Goal: Transaction & Acquisition: Book appointment/travel/reservation

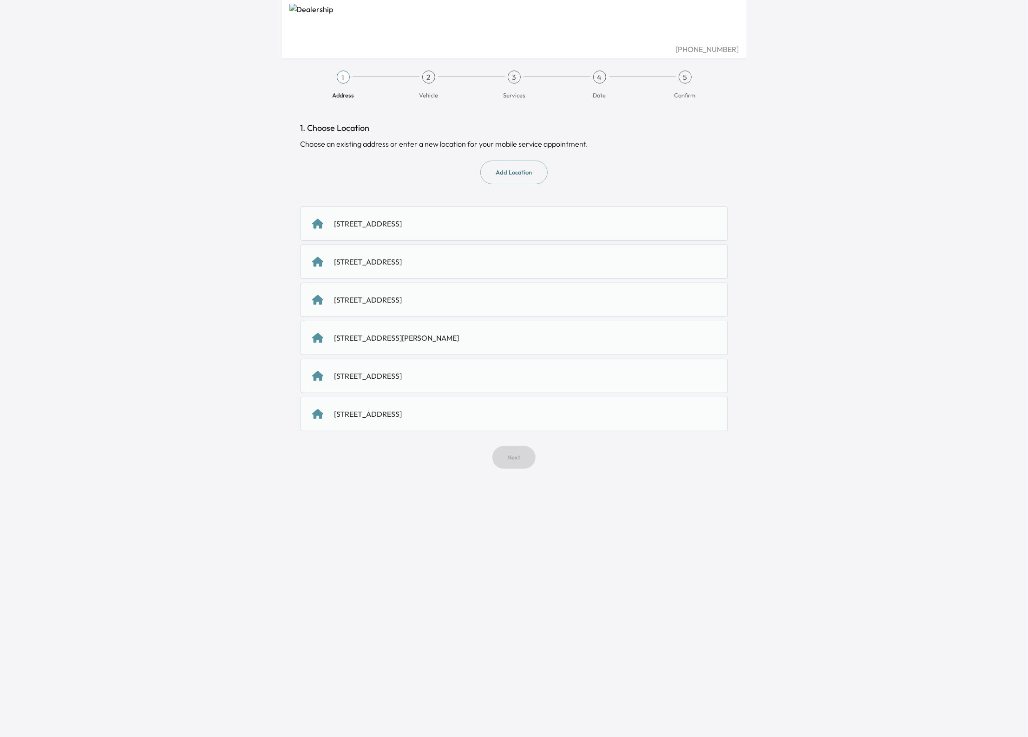
click at [428, 232] on div "[STREET_ADDRESS]" at bounding box center [513, 224] width 427 height 34
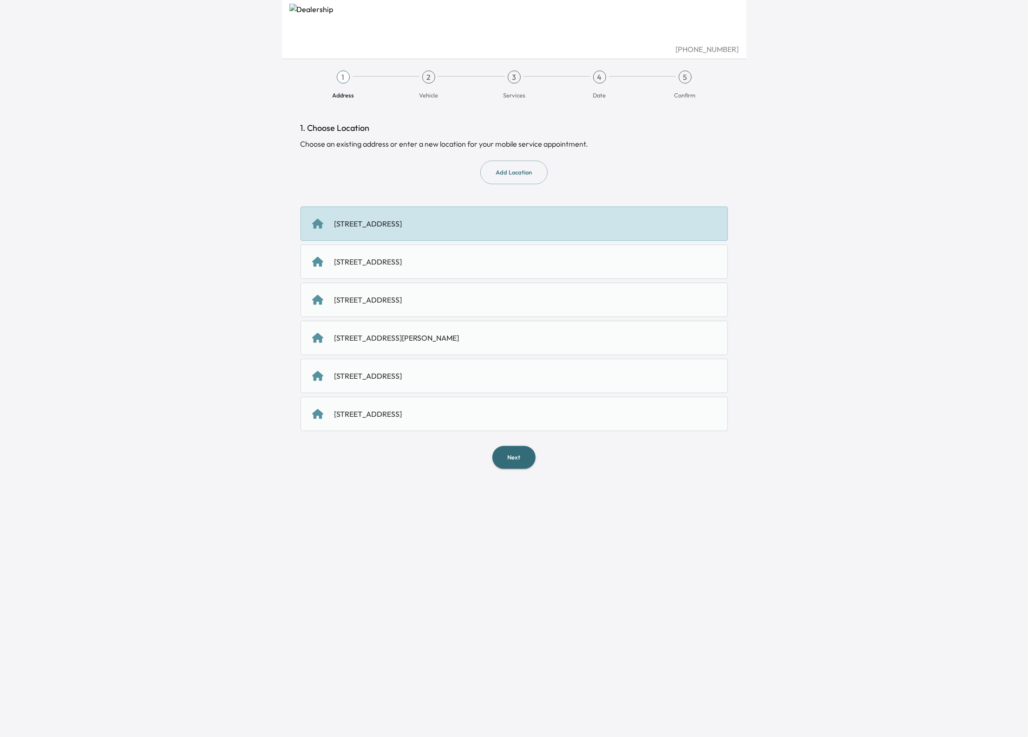
click at [509, 462] on button "Next" at bounding box center [513, 457] width 43 height 23
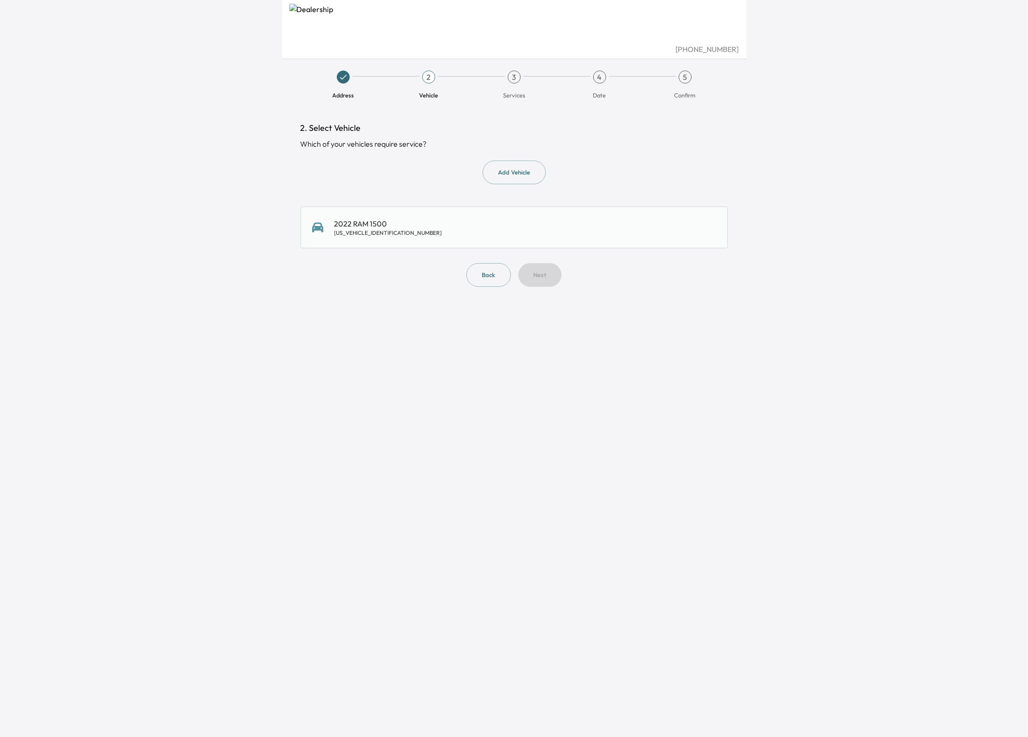
click at [391, 230] on div "2022 RAM 1500 [US_VEHICLE_IDENTIFICATION_NUMBER]" at bounding box center [514, 227] width 404 height 19
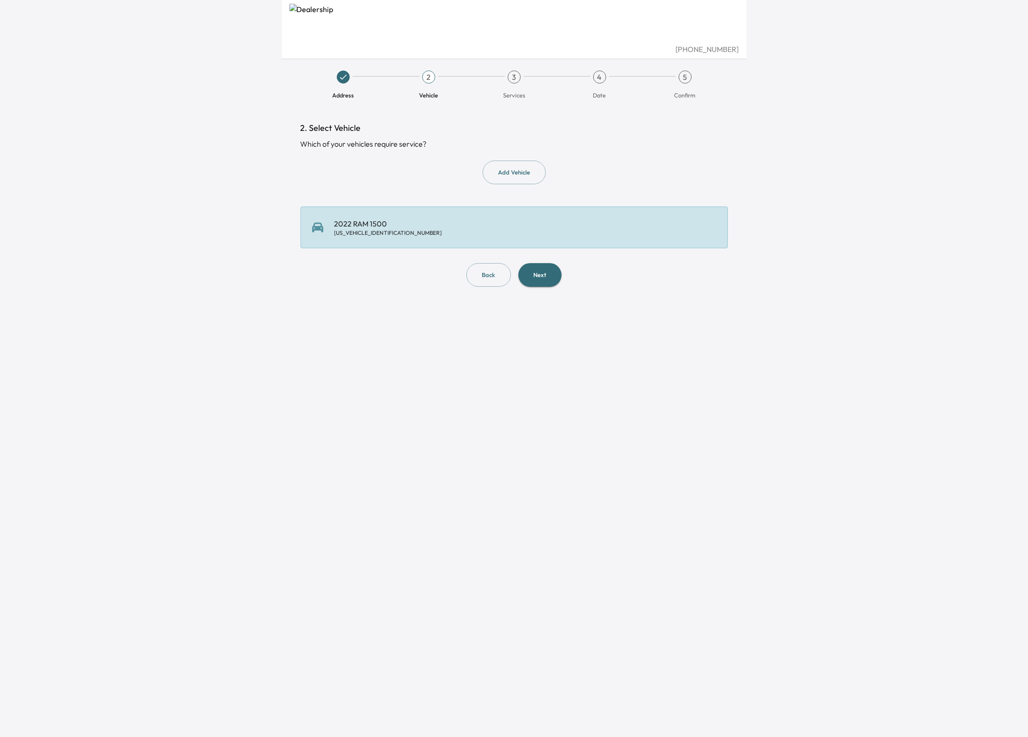
click at [552, 276] on button "Next" at bounding box center [539, 275] width 43 height 24
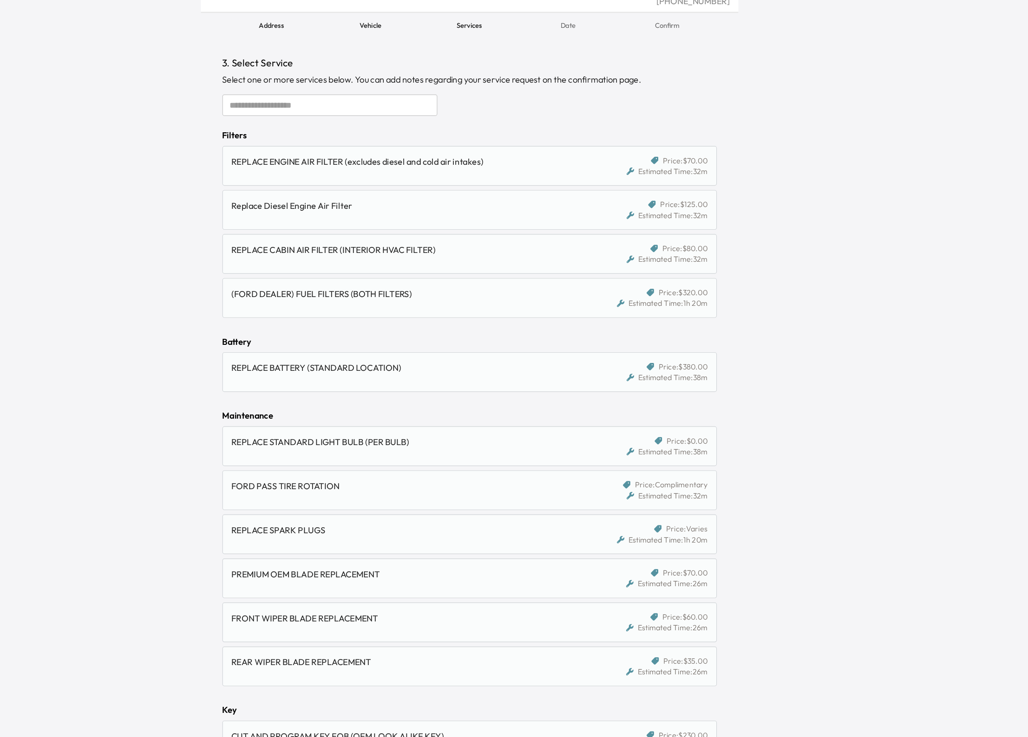
scroll to position [25, 0]
